Goal: Find specific page/section: Find specific page/section

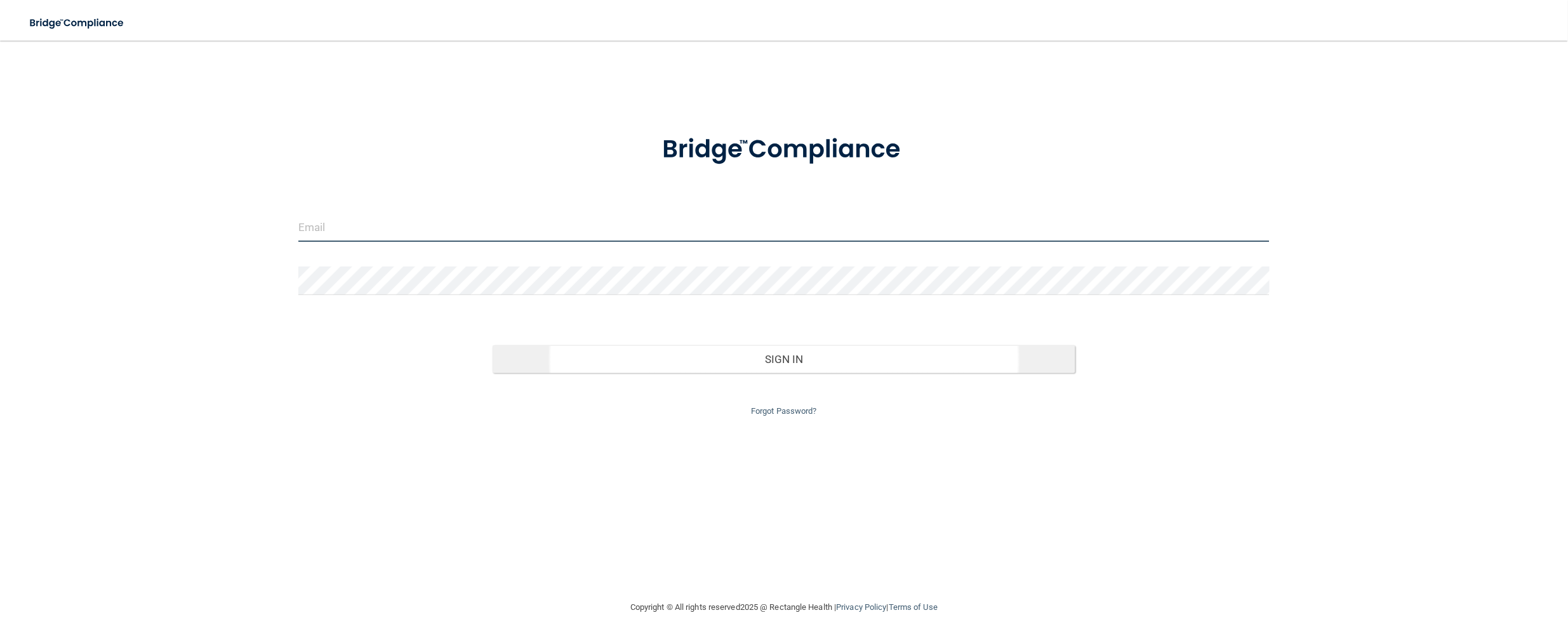
type input "jsilverio@rectanglehealth.com"
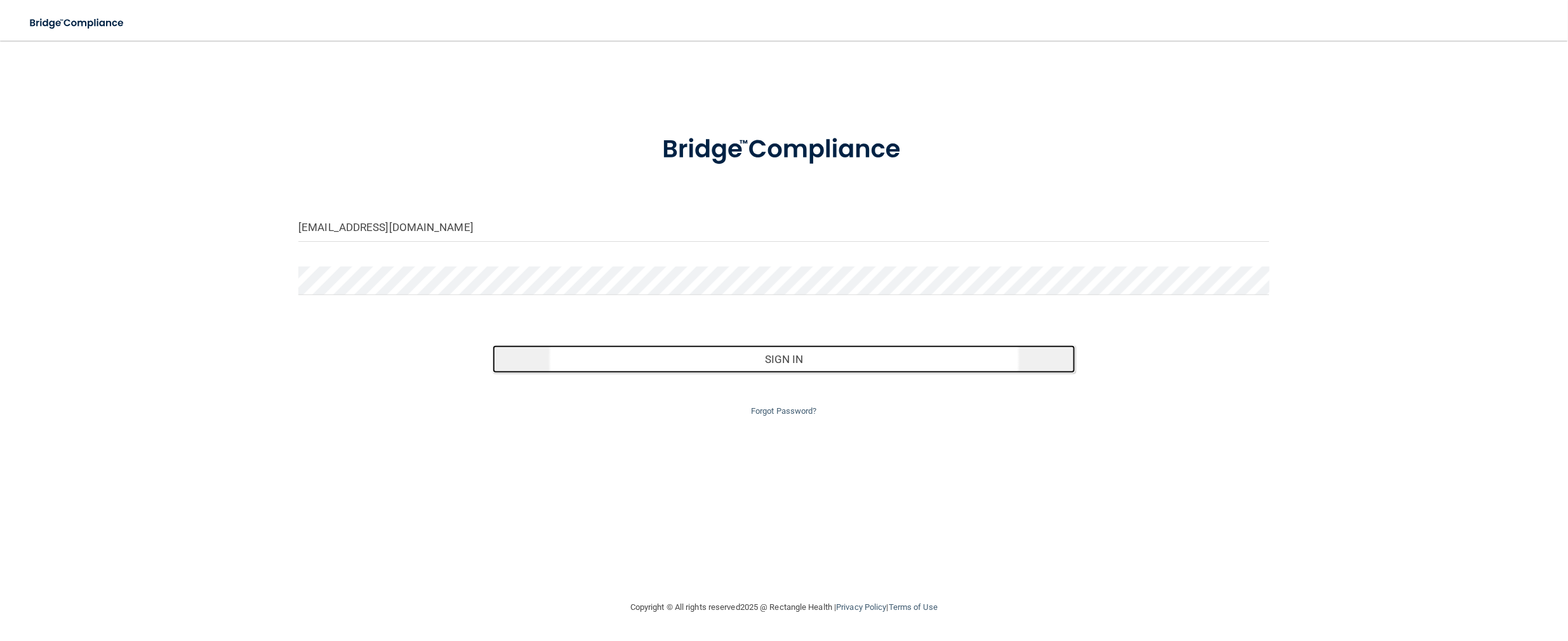
click at [590, 358] on button "Sign In" at bounding box center [783, 359] width 582 height 28
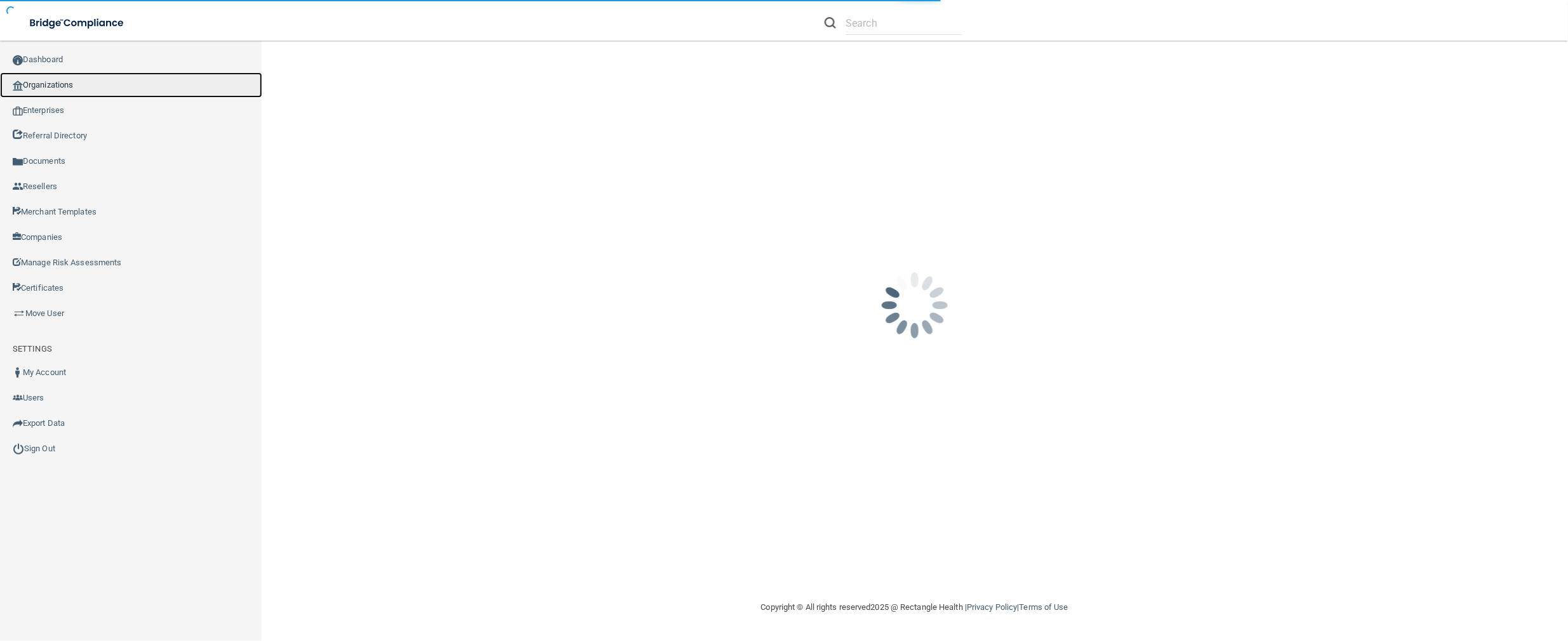
click at [93, 77] on link "Organizations" at bounding box center [131, 85] width 262 height 25
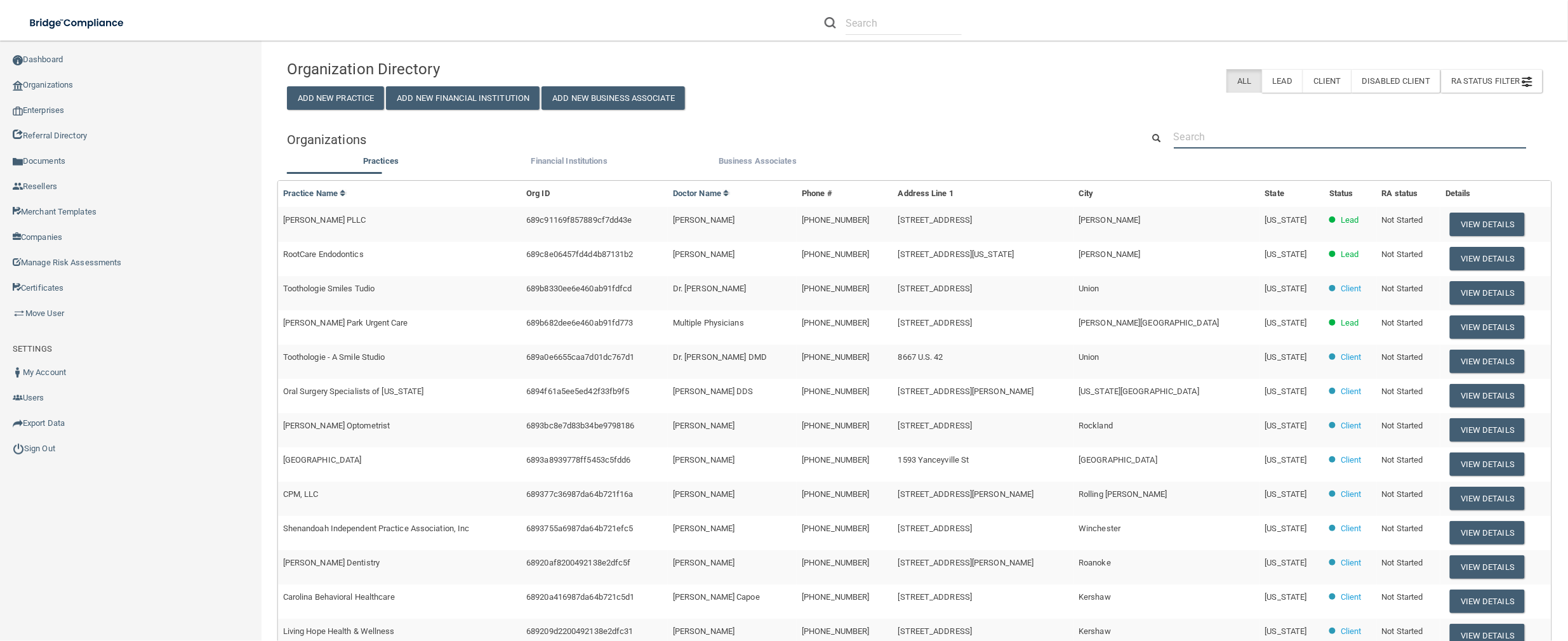
click at [1318, 138] on input "text" at bounding box center [1350, 137] width 353 height 24
paste input "kdmfbhansen5@gmail.com"
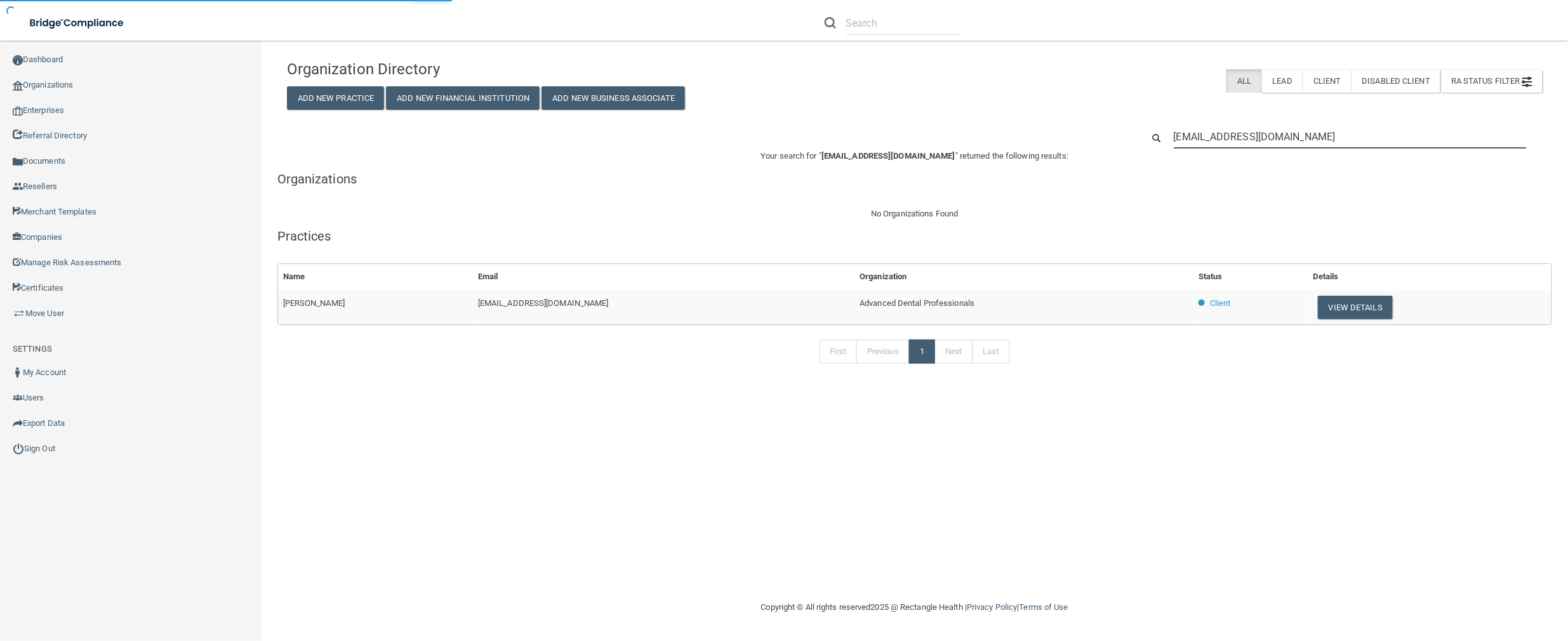
type input "kdmfbhansen5@gmail.com"
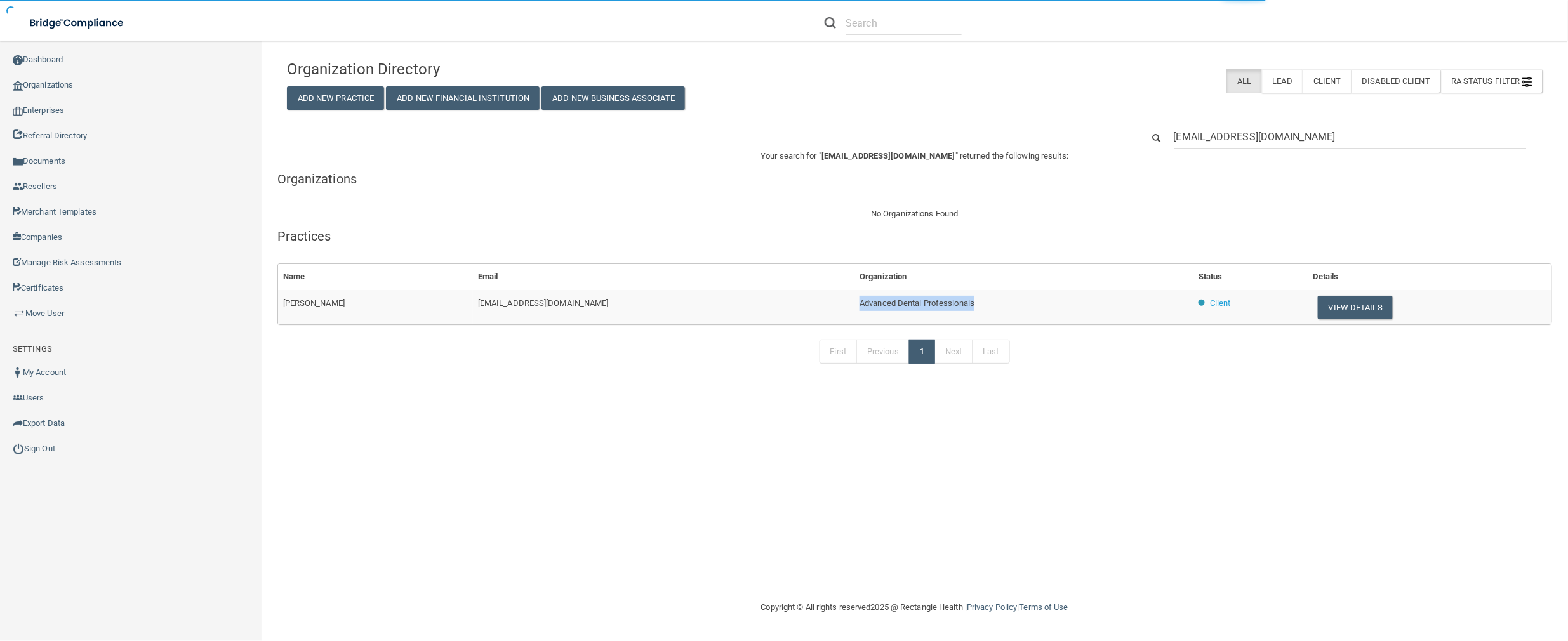
drag, startPoint x: 927, startPoint y: 301, endPoint x: 793, endPoint y: 301, distance: 134.0
click at [793, 301] on tr "Donatta Hansen kdmfbhansen5@gmail.com Advanced Dental Professionals Client View…" at bounding box center [915, 307] width 1273 height 34
copy tr "Advanced Dental Professionals"
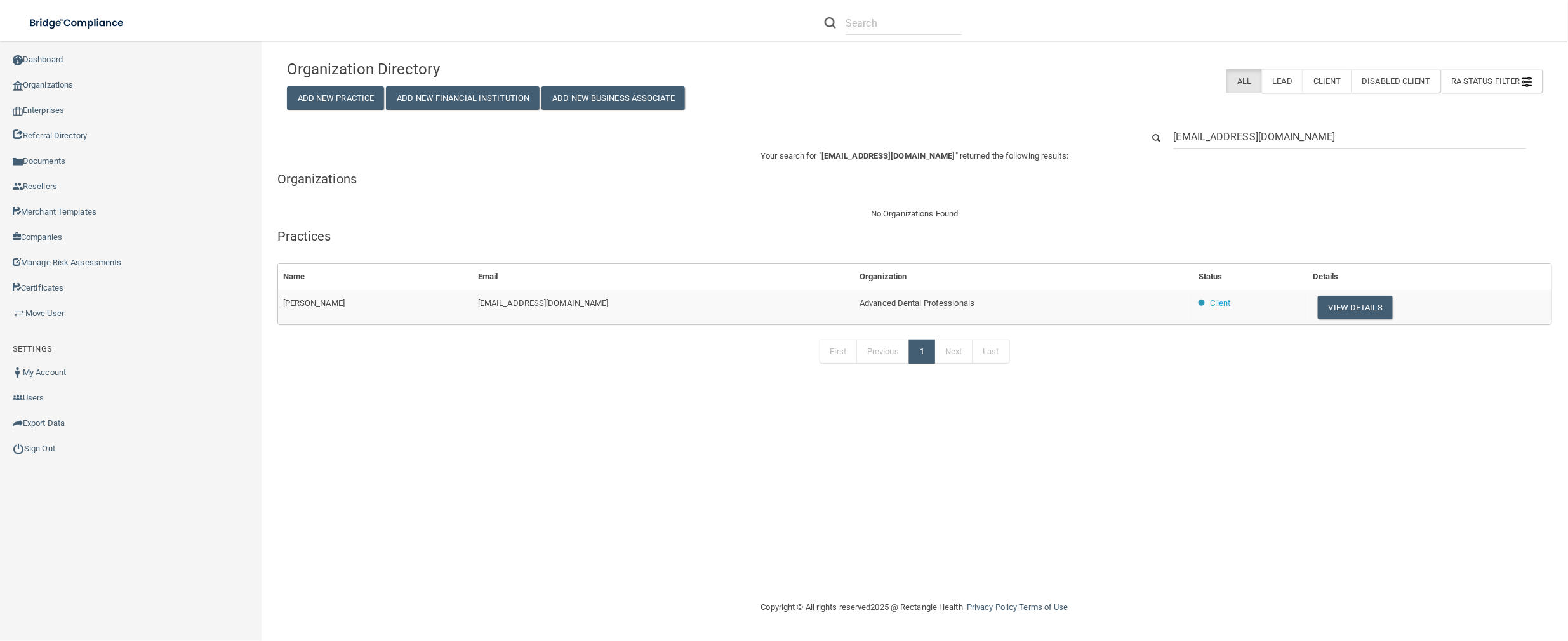
click at [896, 85] on div "RA Status Filter Clear Filter Incomplete Not Started Complete All Lead Client D…" at bounding box center [1126, 81] width 831 height 24
